Goal: Find specific page/section: Find specific page/section

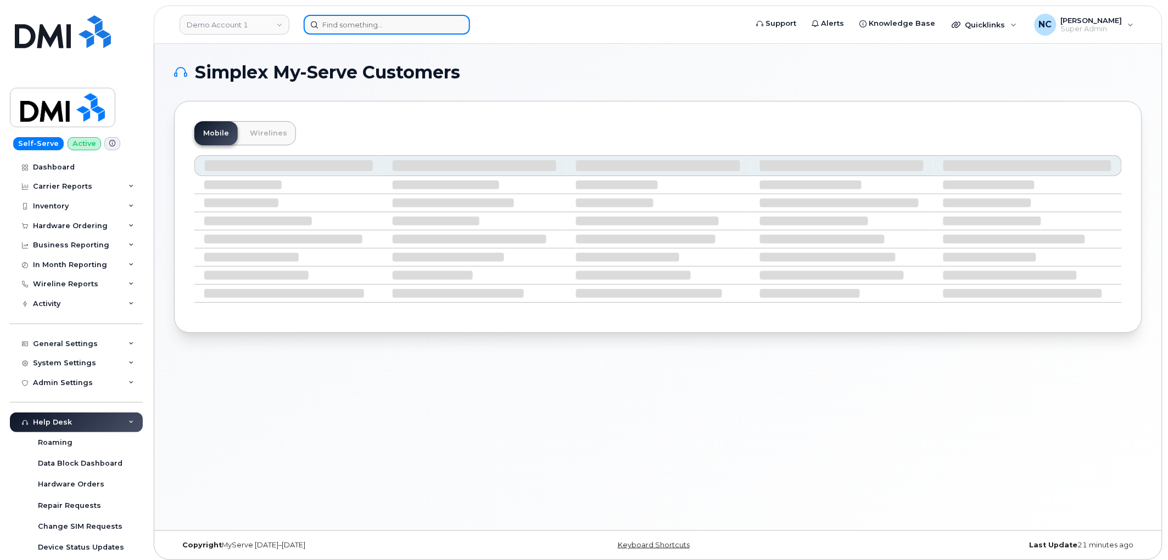
click at [363, 29] on input at bounding box center [387, 25] width 166 height 20
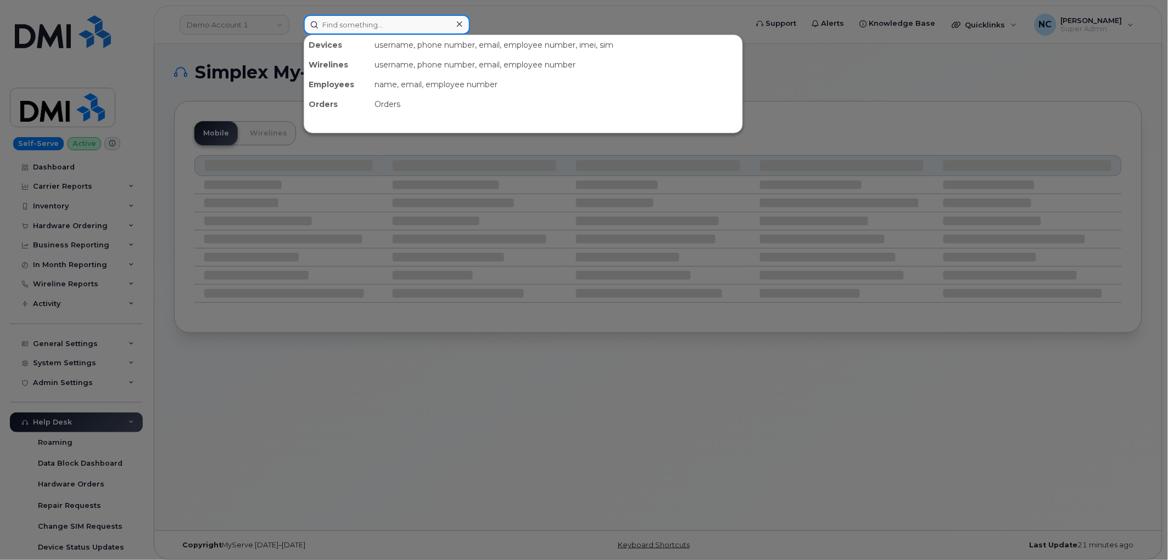
paste input "304-613-0661"
type input "304-613-0661"
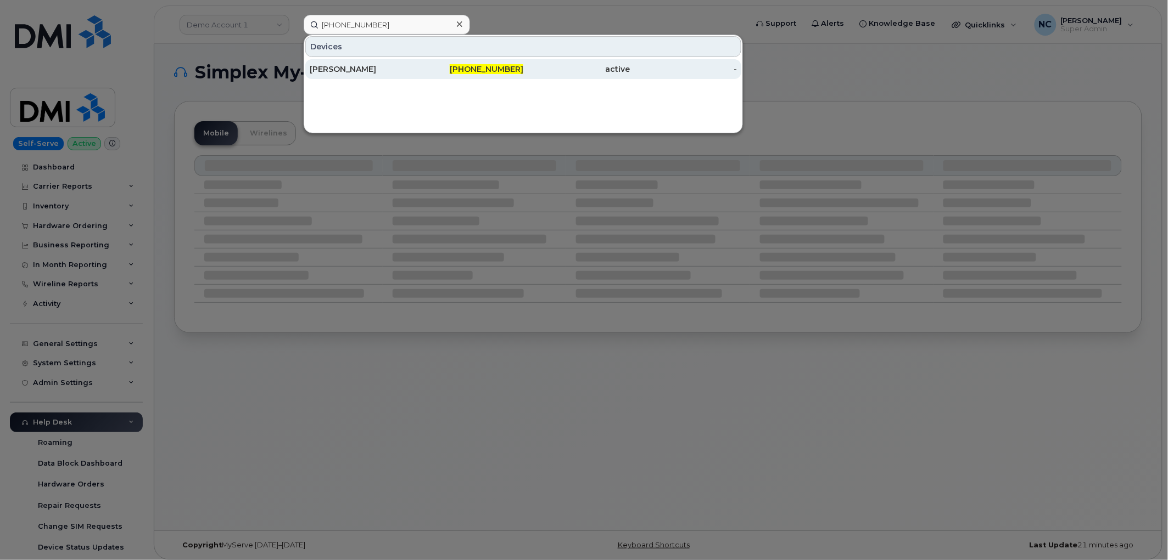
click at [358, 67] on div "[PERSON_NAME]" at bounding box center [363, 69] width 107 height 11
